Goal: Entertainment & Leisure: Browse casually

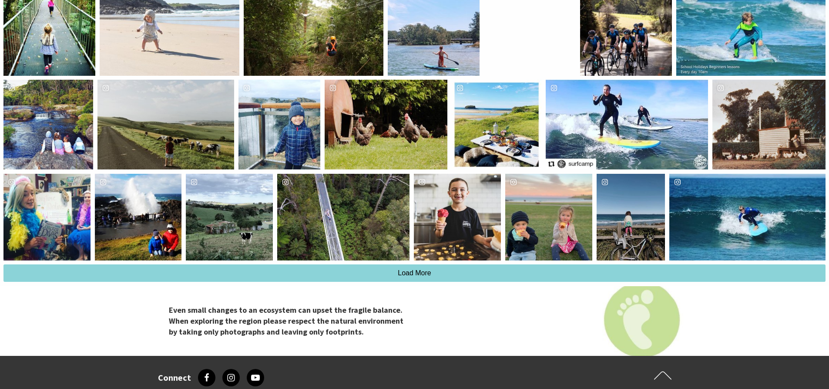
scroll to position [2264, 0]
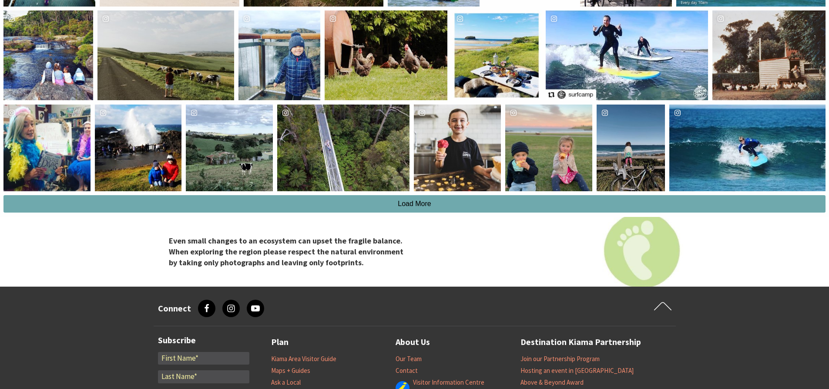
click at [435, 205] on button "Load More" at bounding box center [414, 203] width 823 height 17
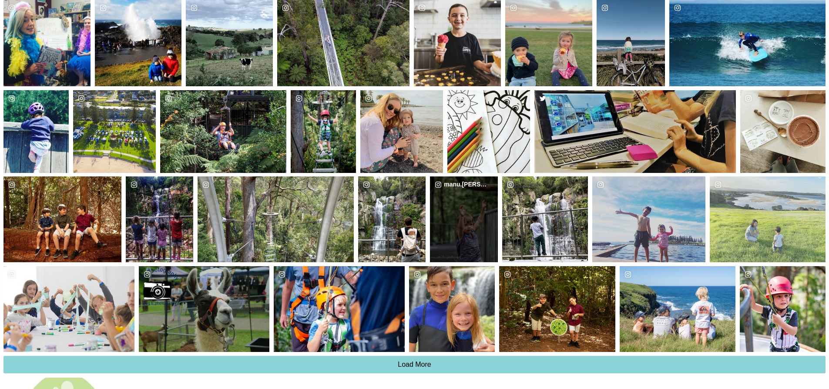
scroll to position [2438, 0]
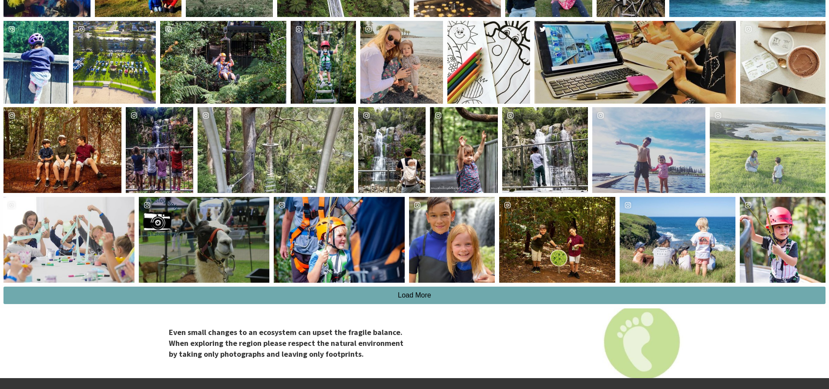
click at [434, 300] on button "Load More" at bounding box center [414, 295] width 823 height 17
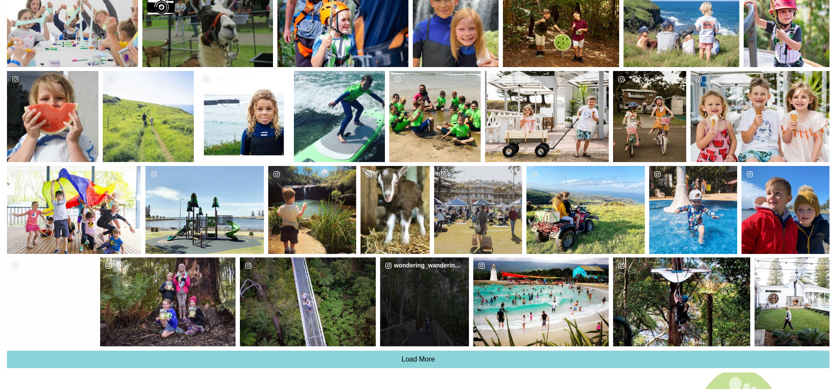
scroll to position [2656, 0]
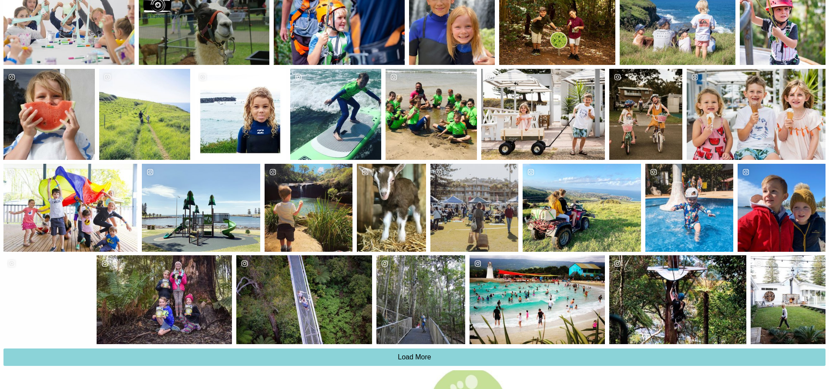
click at [55, 326] on div "hsfitnessandpt" at bounding box center [47, 299] width 89 height 89
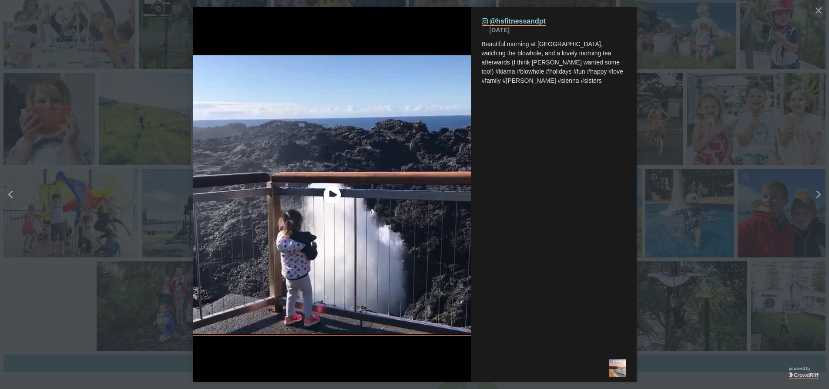
scroll to position [871, 847]
click at [333, 193] on image "play icon" at bounding box center [335, 194] width 44 height 43
click at [700, 253] on button "details for image" at bounding box center [418, 194] width 836 height 389
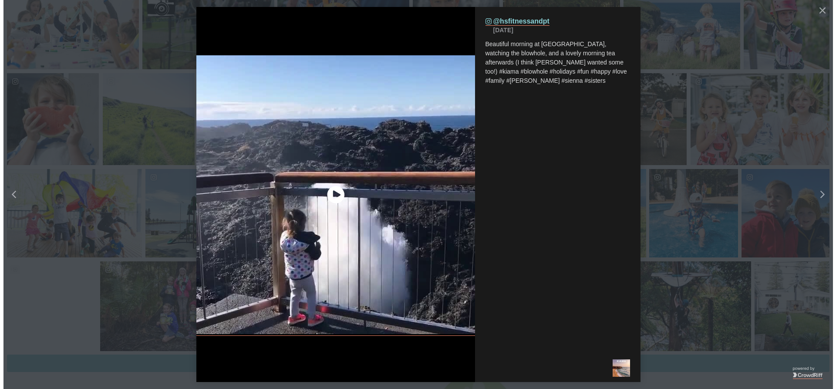
scroll to position [865, 840]
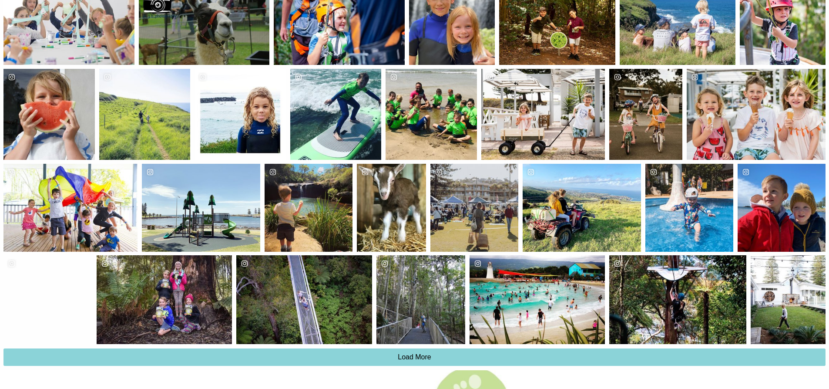
drag, startPoint x: 405, startPoint y: 175, endPoint x: 380, endPoint y: 175, distance: 24.8
click at [380, 175] on span "buenavistafarm" at bounding box center [394, 171] width 47 height 7
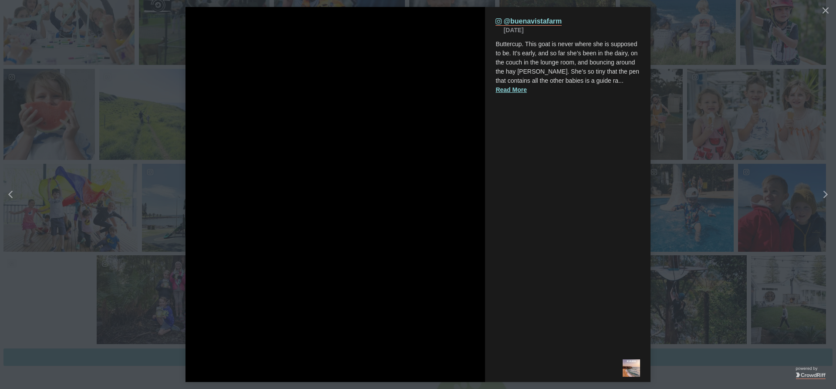
scroll to position [871, 847]
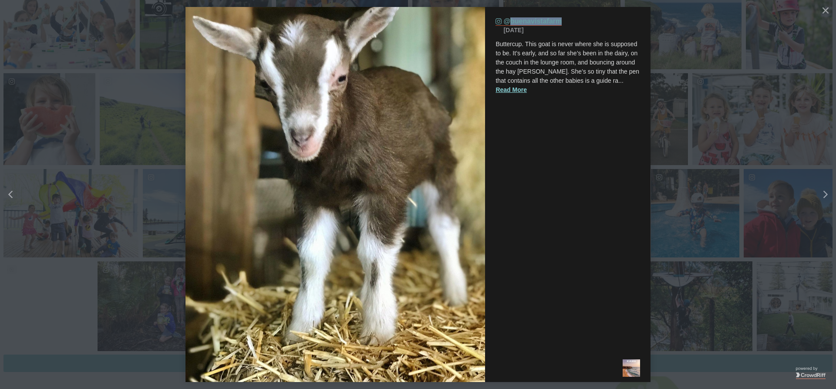
drag, startPoint x: 559, startPoint y: 21, endPoint x: 508, endPoint y: 24, distance: 51.0
click at [508, 24] on div "Instagram (opens in a new tab) @buenavistafarm" at bounding box center [568, 21] width 145 height 8
